Goal: Task Accomplishment & Management: Use online tool/utility

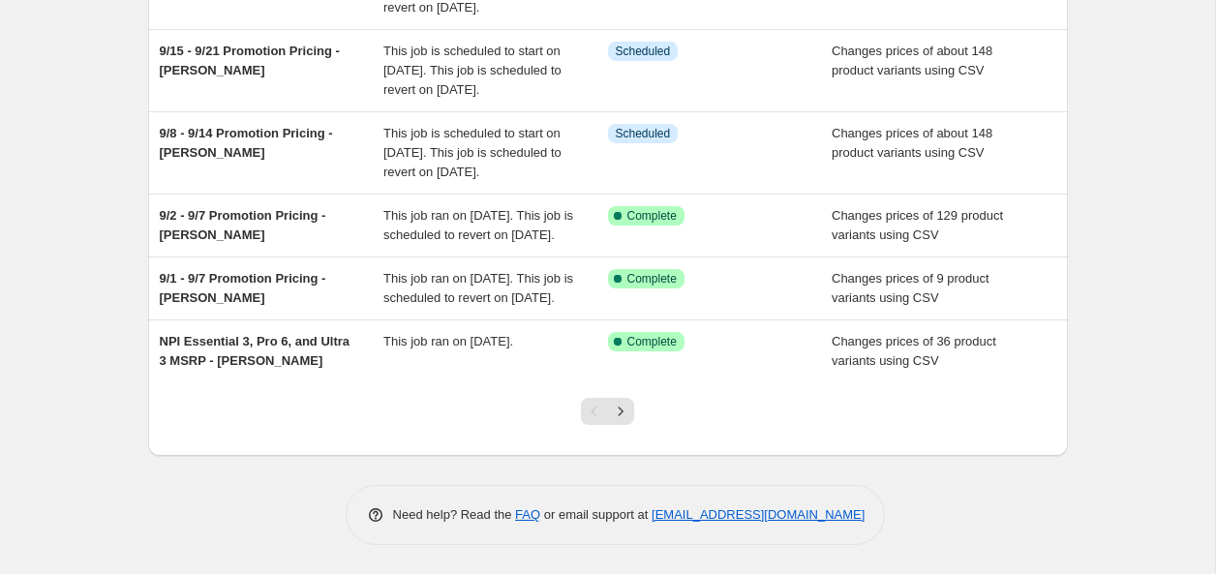
scroll to position [569, 0]
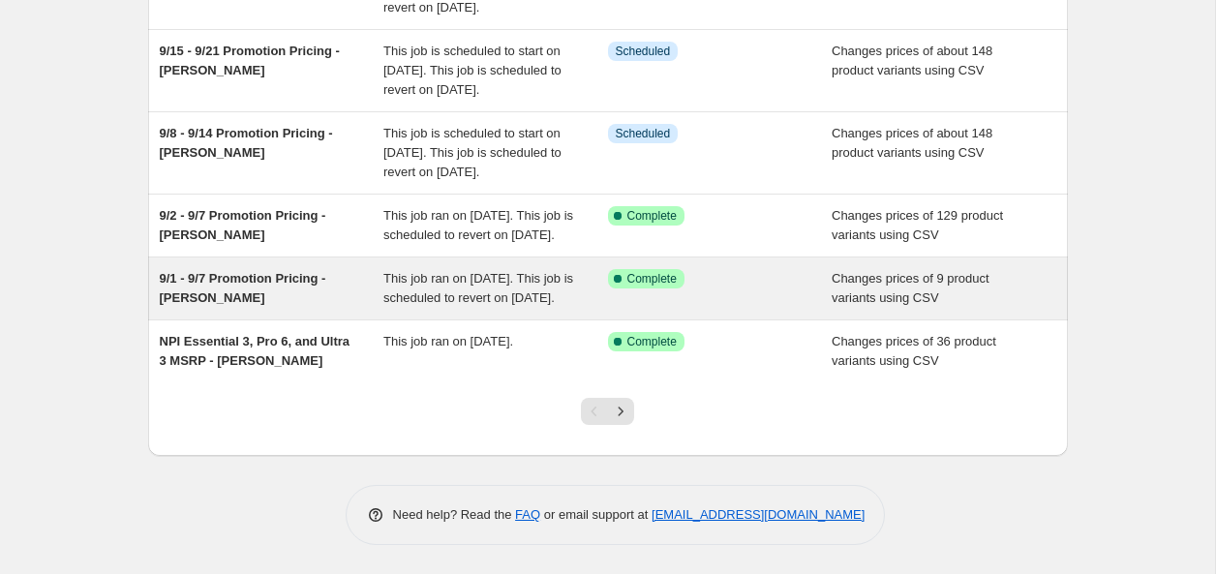
click at [725, 280] on div "Success Complete Complete" at bounding box center [720, 288] width 225 height 39
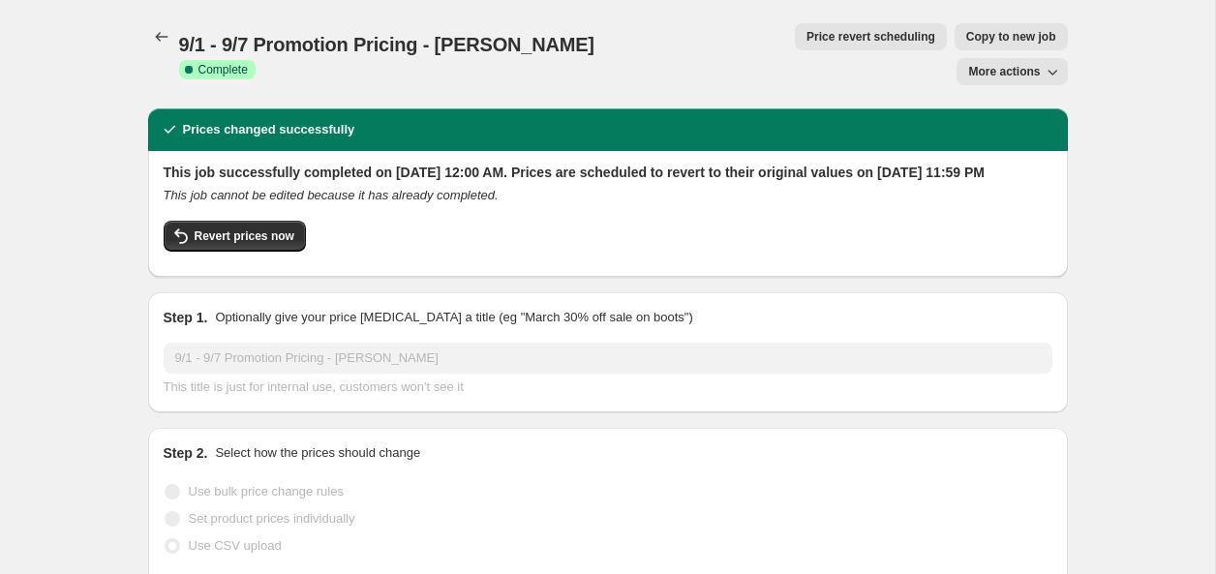
click at [1017, 64] on span "More actions" at bounding box center [1004, 71] width 72 height 15
click at [1014, 76] on span "Export Recap CSV" at bounding box center [1020, 77] width 106 height 15
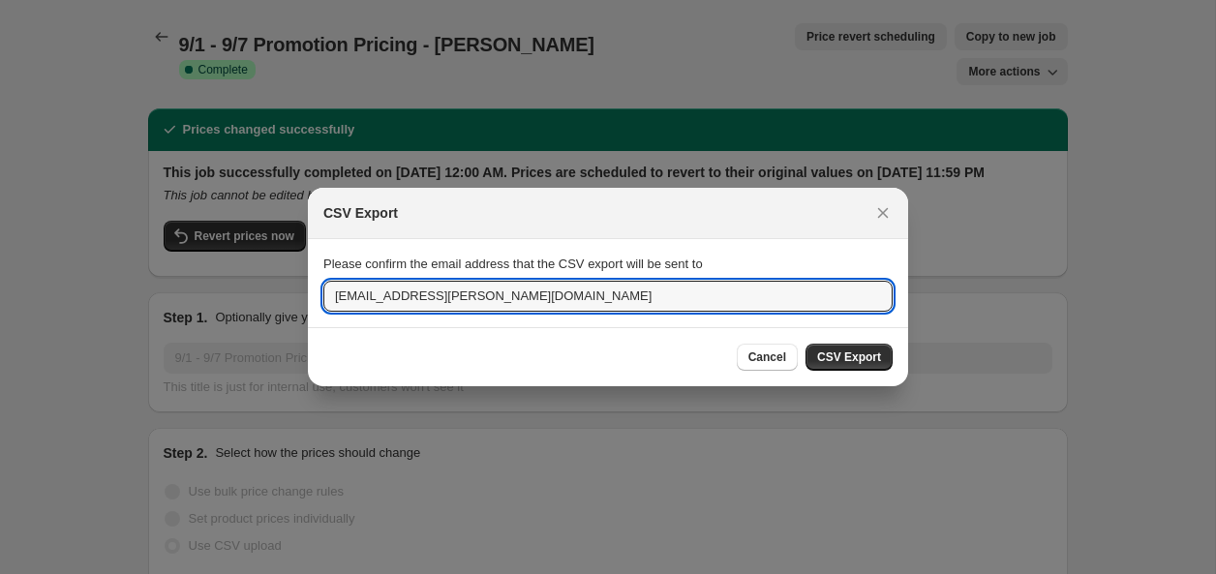
drag, startPoint x: 394, startPoint y: 299, endPoint x: 211, endPoint y: 280, distance: 184.0
type input "[EMAIL_ADDRESS][PERSON_NAME][DOMAIN_NAME]"
click at [851, 353] on span "CSV Export" at bounding box center [849, 357] width 64 height 15
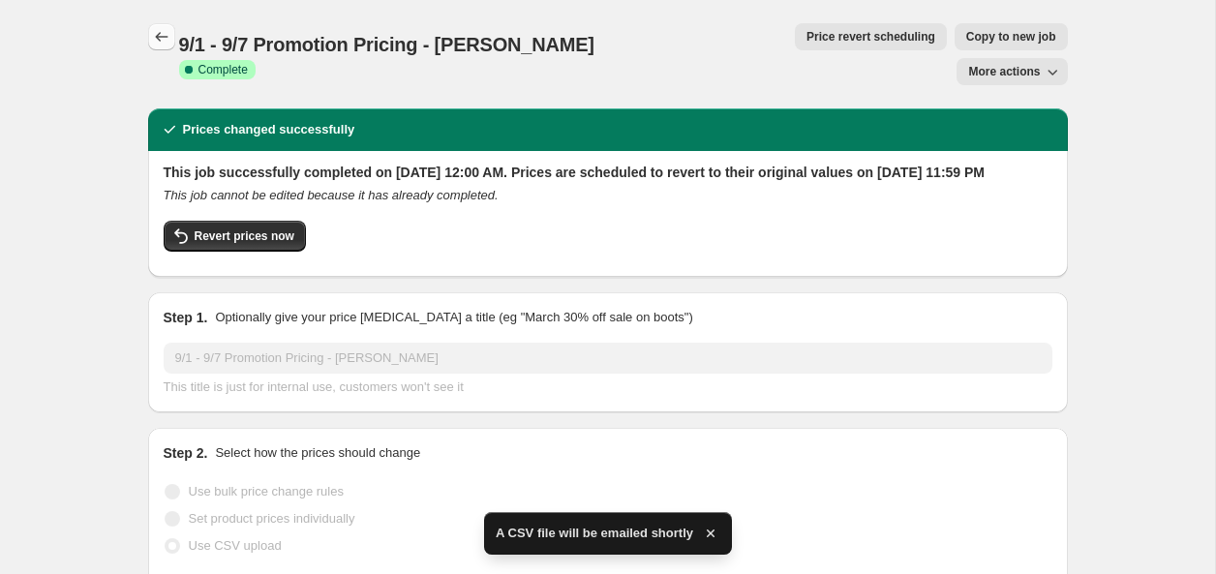
click at [152, 41] on icon "Price change jobs" at bounding box center [161, 36] width 19 height 19
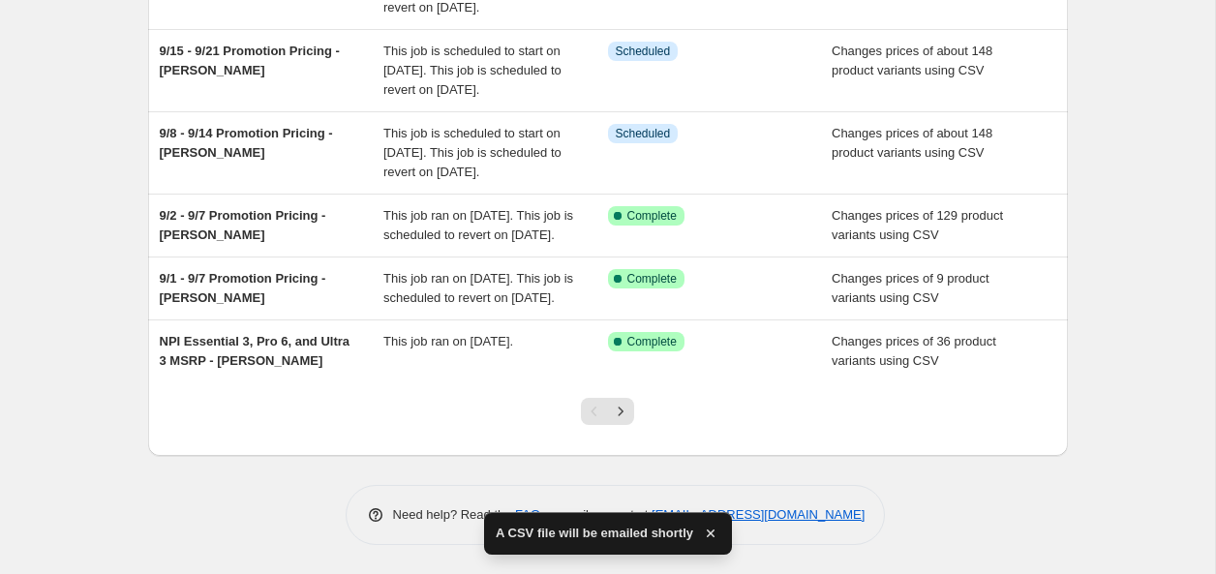
scroll to position [578, 0]
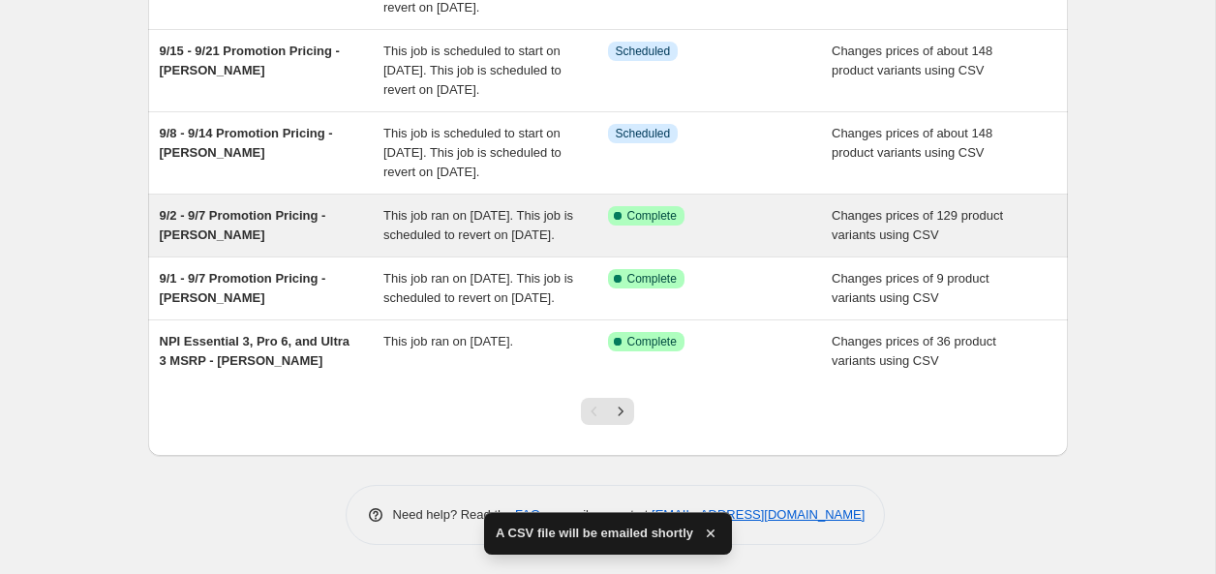
click at [297, 208] on span "9/2 - 9/7 Promotion Pricing - [PERSON_NAME]" at bounding box center [243, 225] width 167 height 34
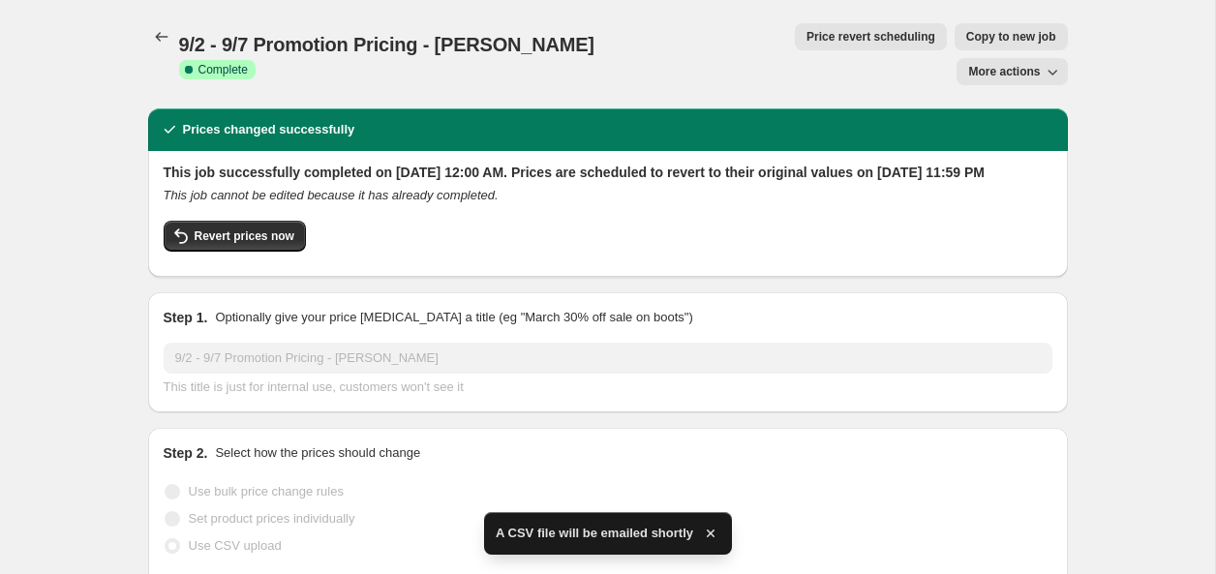
click at [999, 64] on span "More actions" at bounding box center [1004, 71] width 72 height 15
click at [1002, 70] on span "Export Recap CSV" at bounding box center [1020, 77] width 106 height 15
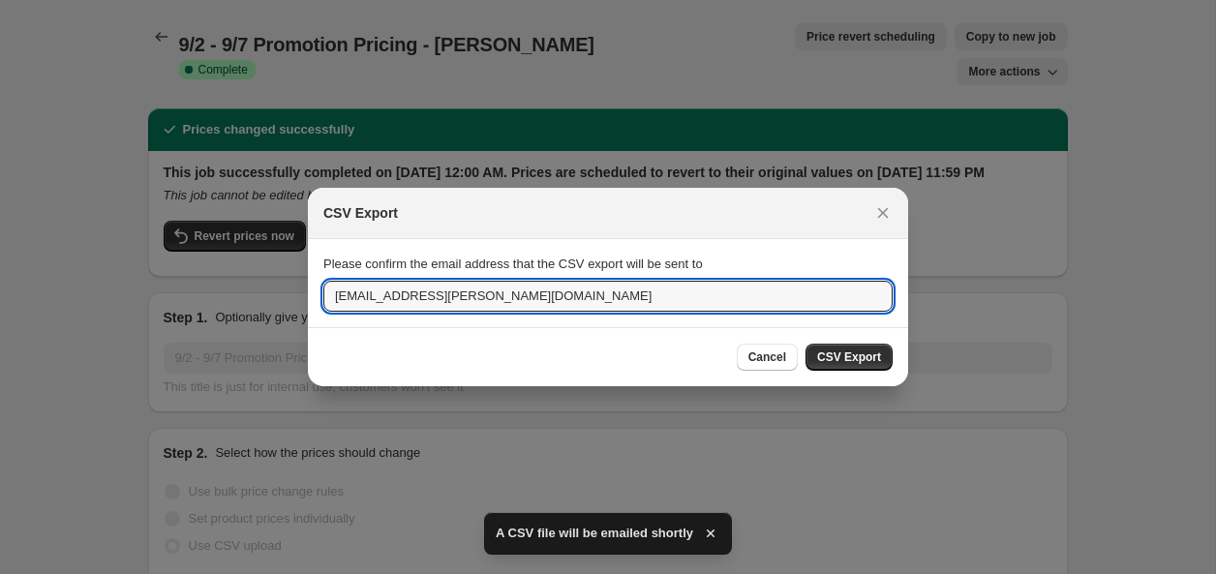
drag, startPoint x: 398, startPoint y: 297, endPoint x: 170, endPoint y: 314, distance: 228.1
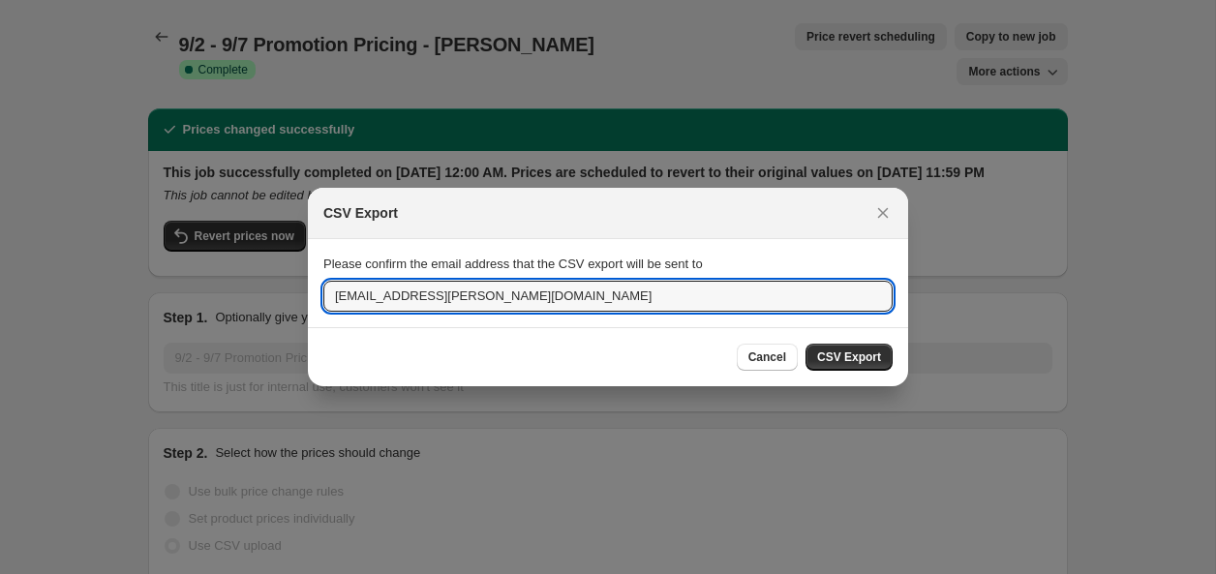
drag, startPoint x: 394, startPoint y: 296, endPoint x: 286, endPoint y: 293, distance: 108.5
drag, startPoint x: 395, startPoint y: 294, endPoint x: 315, endPoint y: 294, distance: 80.4
click at [315, 294] on section "Please confirm the email address that the CSV export will be sent to [EMAIL_ADD…" at bounding box center [608, 282] width 600 height 87
type input "[EMAIL_ADDRESS][PERSON_NAME][DOMAIN_NAME]"
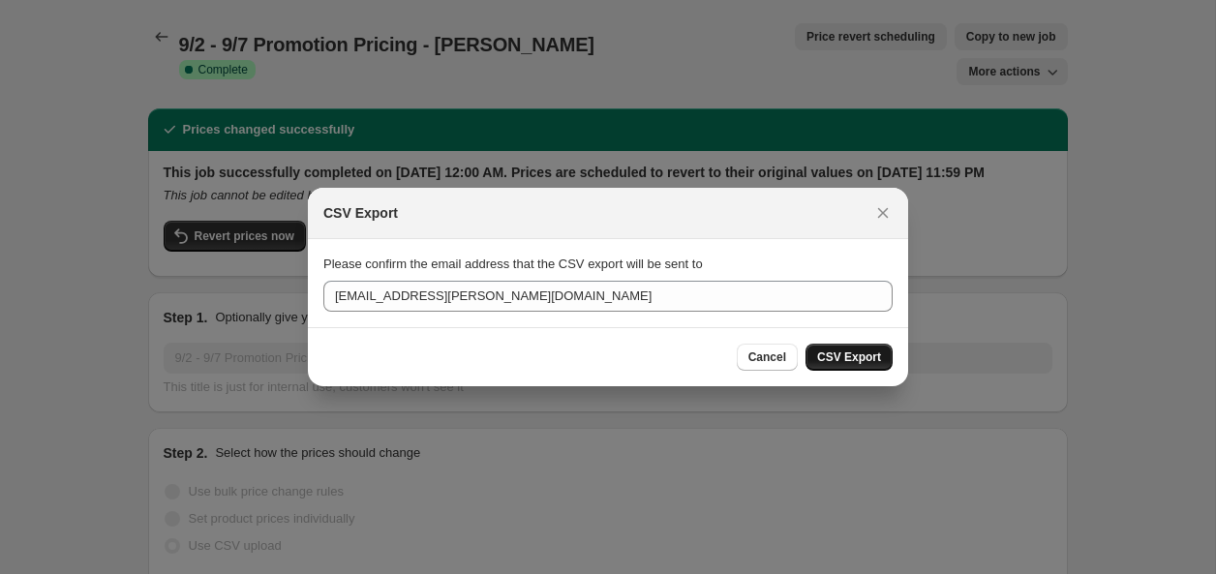
click at [850, 362] on span "CSV Export" at bounding box center [849, 357] width 64 height 15
